Goal: Transaction & Acquisition: Download file/media

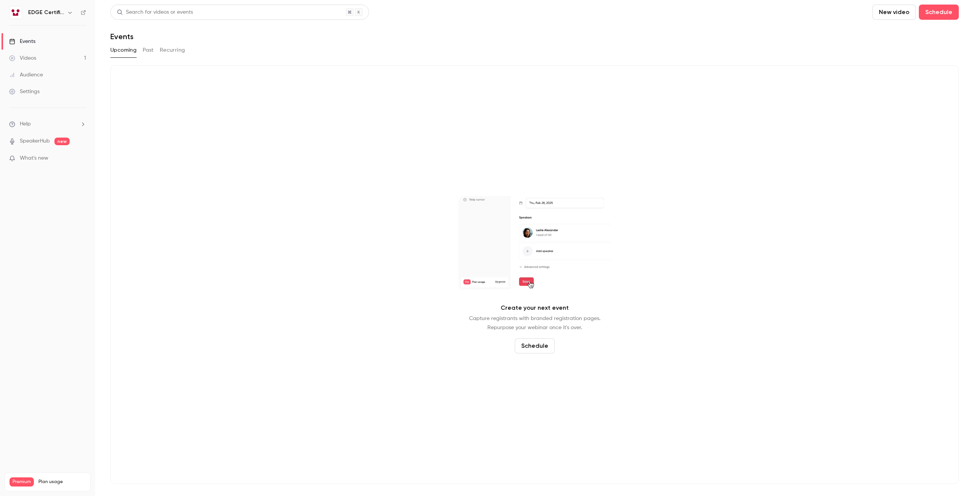
click at [31, 55] on div "Videos" at bounding box center [22, 58] width 27 height 8
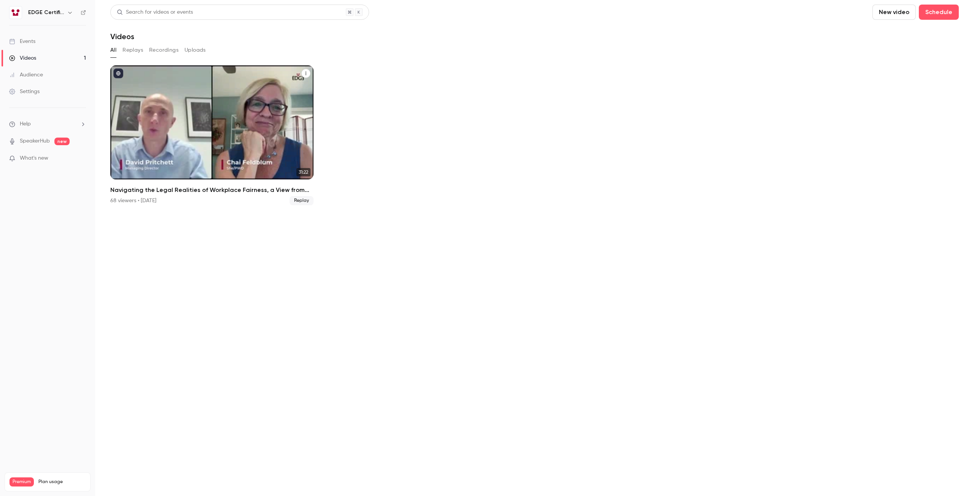
click at [235, 114] on div "Navigating the Legal Realities of Workplace Fairness, a View from the U.S. With…" at bounding box center [211, 122] width 203 height 114
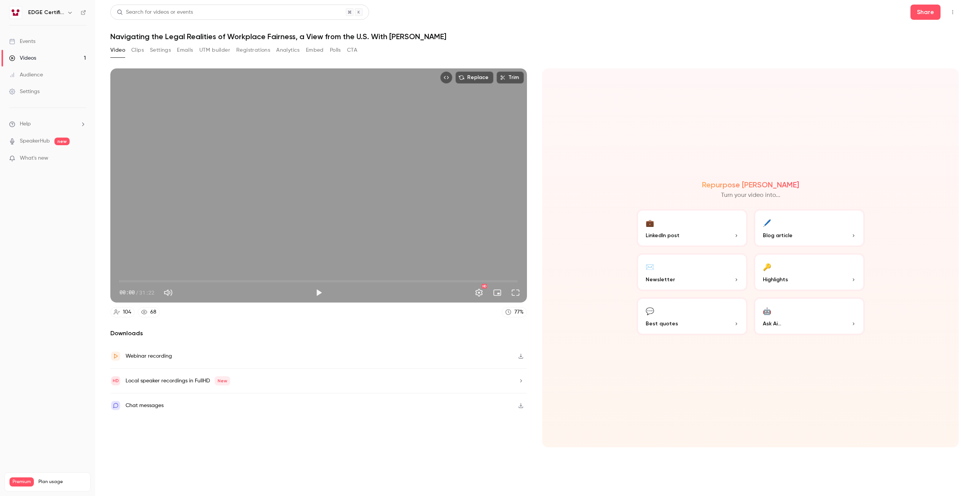
click at [282, 46] on button "Analytics" at bounding box center [288, 50] width 24 height 12
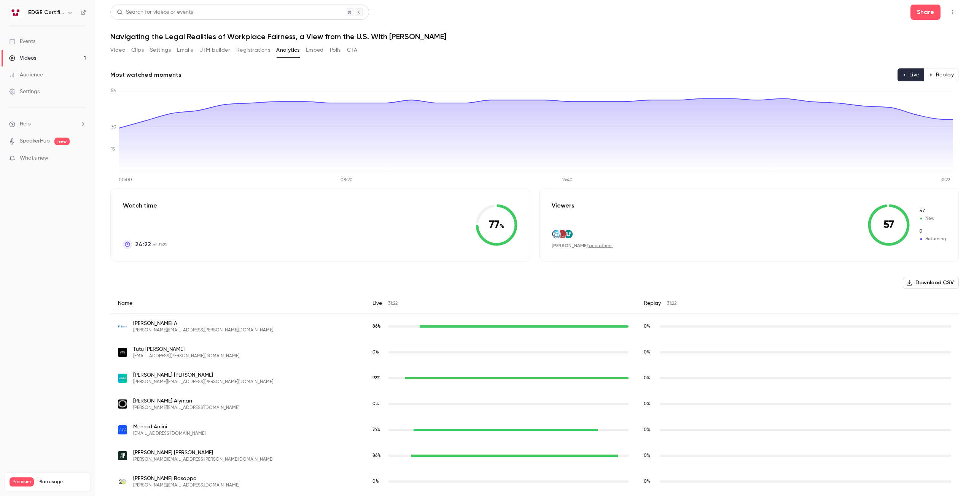
click at [914, 281] on button "Download CSV" at bounding box center [930, 283] width 56 height 12
click at [927, 73] on button "Replay" at bounding box center [941, 74] width 35 height 13
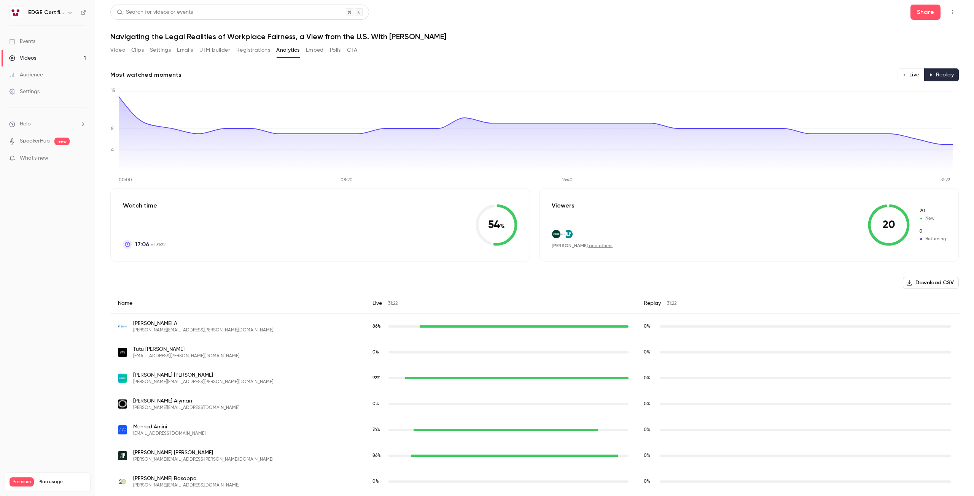
click at [899, 77] on button "Live" at bounding box center [910, 74] width 27 height 13
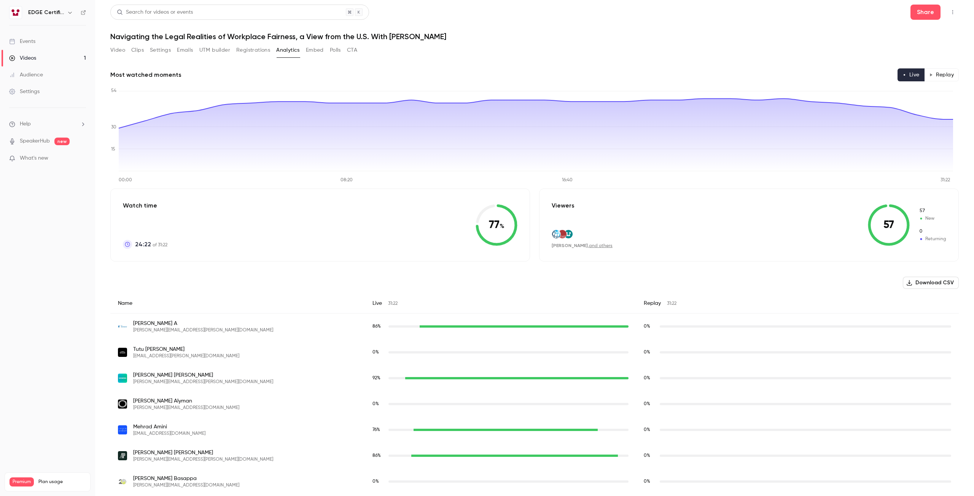
click at [941, 74] on button "Replay" at bounding box center [941, 74] width 35 height 13
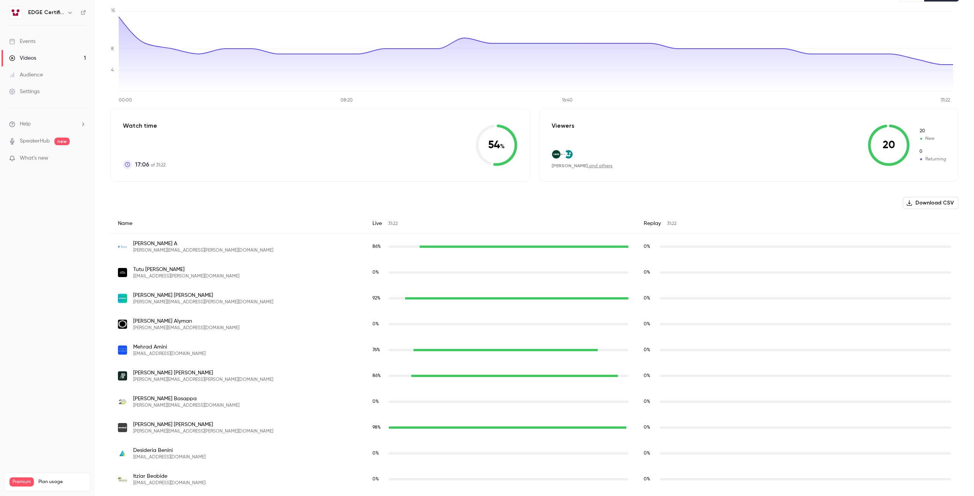
scroll to position [38, 0]
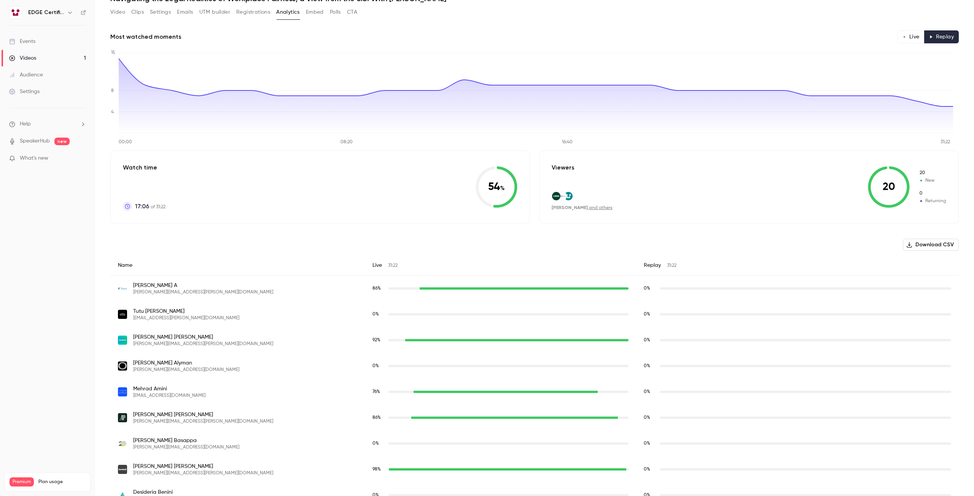
click at [905, 38] on button "Live" at bounding box center [910, 36] width 27 height 13
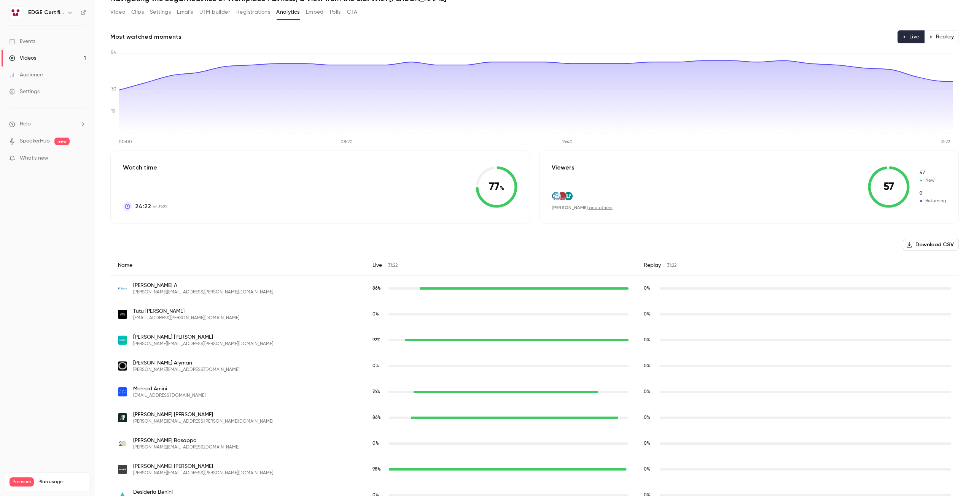
click at [929, 38] on button "Replay" at bounding box center [941, 36] width 35 height 13
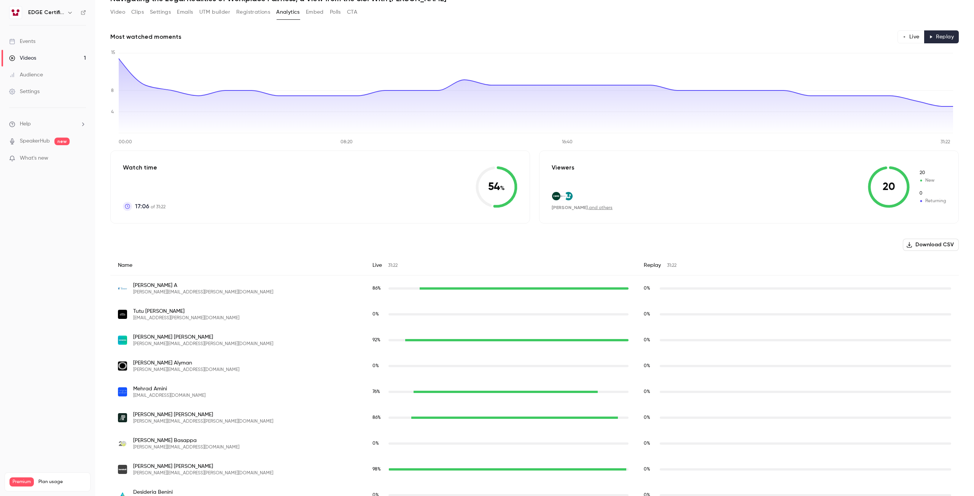
click at [904, 36] on button "Live" at bounding box center [910, 36] width 27 height 13
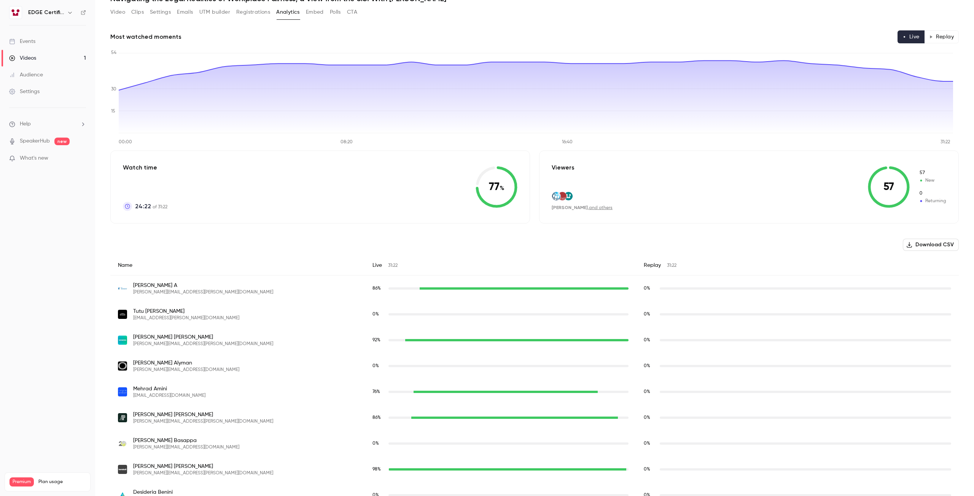
click at [929, 33] on button "Replay" at bounding box center [941, 36] width 35 height 13
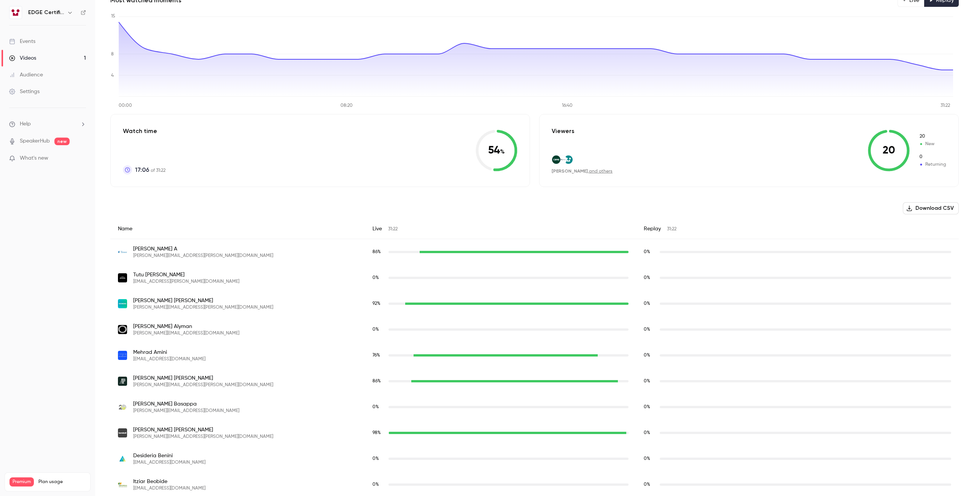
scroll to position [0, 0]
